Goal: Transaction & Acquisition: Download file/media

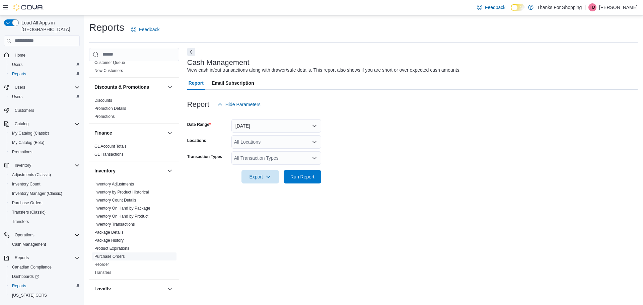
scroll to position [201, 0]
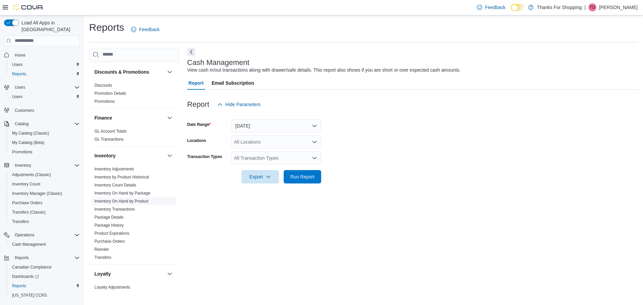
click at [142, 199] on link "Inventory On Hand by Product" at bounding box center [122, 201] width 54 height 5
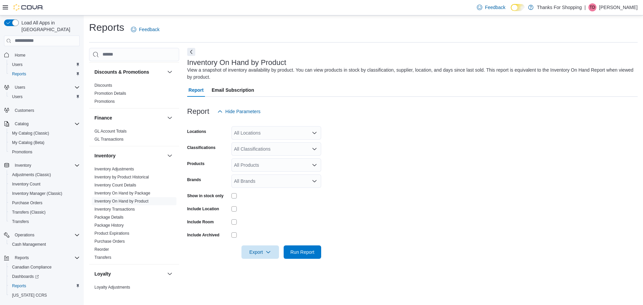
click at [304, 130] on div "All Locations" at bounding box center [277, 132] width 90 height 13
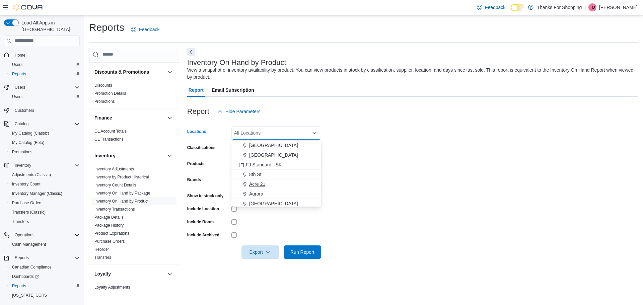
scroll to position [101, 0]
click at [257, 152] on span "Acre 21" at bounding box center [257, 150] width 16 height 7
click at [497, 255] on form "Locations [GEOGRAPHIC_DATA] 21 Combo box. Selected. Acre 21. Press Backspace to…" at bounding box center [412, 188] width 451 height 141
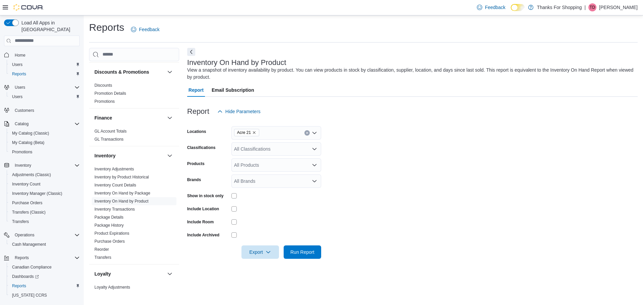
click at [303, 154] on div "All Classifications" at bounding box center [277, 148] width 90 height 13
type input "***"
click at [257, 171] on span "Pre-Roll" at bounding box center [254, 170] width 17 height 7
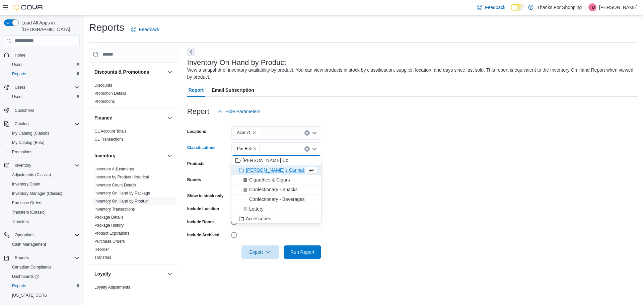
click at [411, 195] on form "Locations Acre 21 Classifications Pre-Roll Combo box. Selected. Pre-Roll. Press…" at bounding box center [412, 188] width 451 height 141
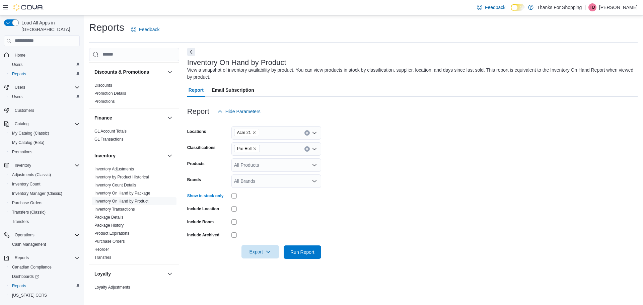
click at [264, 252] on span "Export" at bounding box center [260, 251] width 29 height 13
click at [262, 206] on button "Export to Excel" at bounding box center [261, 211] width 38 height 13
click at [255, 215] on button "Export to Excel" at bounding box center [261, 211] width 38 height 13
click at [272, 211] on span "Export to Excel" at bounding box center [261, 211] width 30 height 5
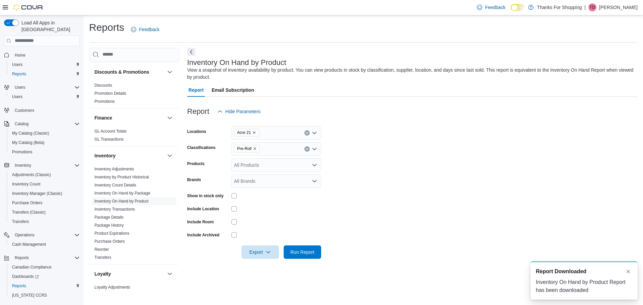
click at [272, 211] on div at bounding box center [277, 208] width 90 height 5
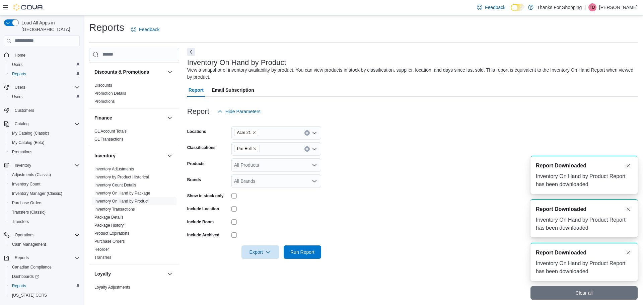
scroll to position [0, 0]
